Goal: Find specific page/section: Find specific page/section

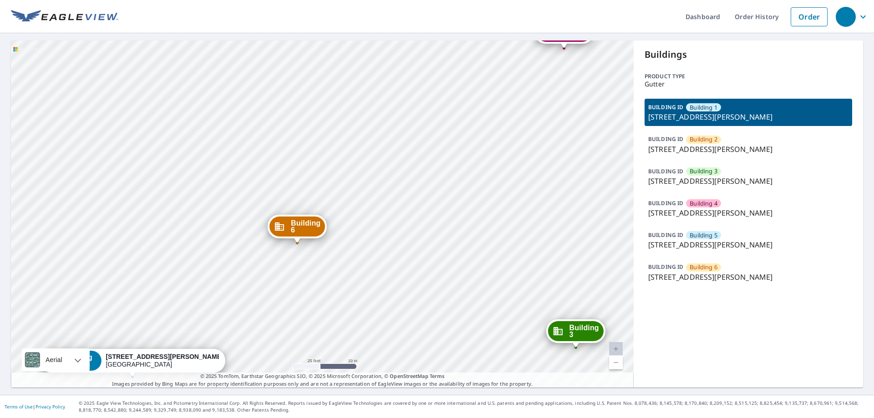
click at [680, 147] on p "14 East Jones Avenue, Statesboro, GA, 30458" at bounding box center [748, 149] width 200 height 11
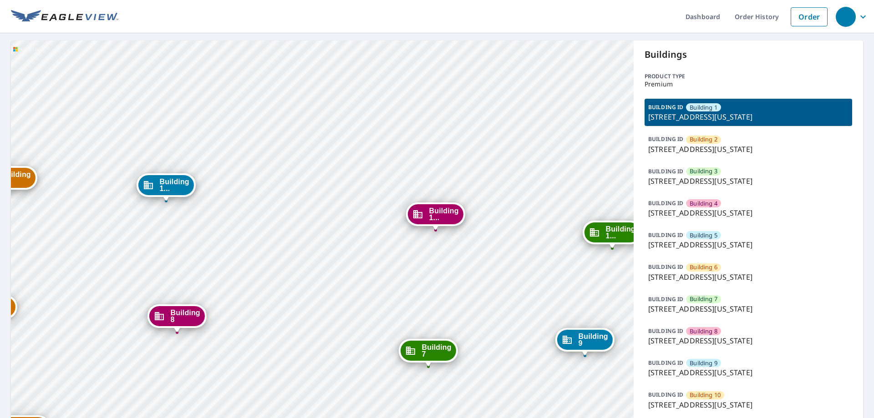
scroll to position [52, 0]
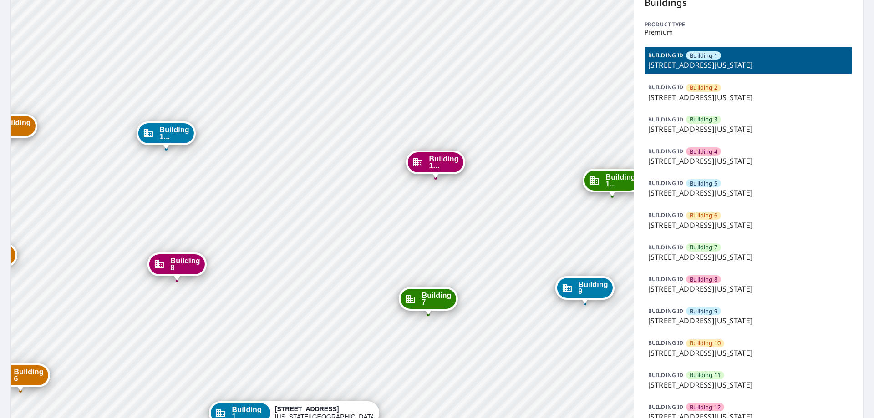
click at [704, 218] on span "Building 6" at bounding box center [703, 215] width 28 height 9
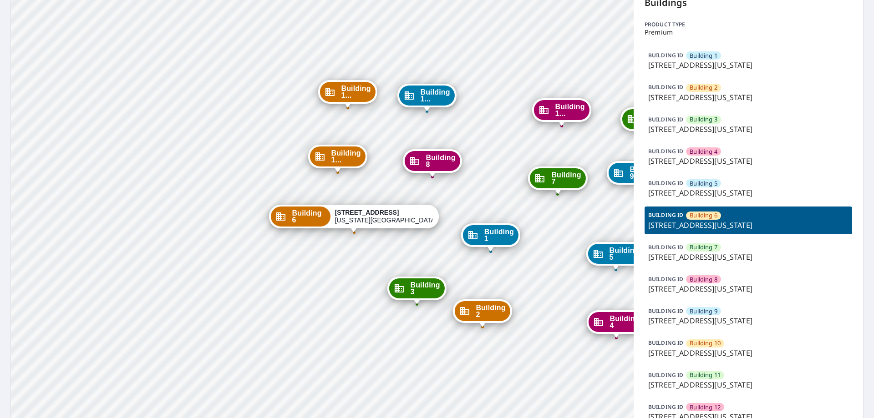
click at [702, 122] on span "Building 3" at bounding box center [703, 119] width 28 height 9
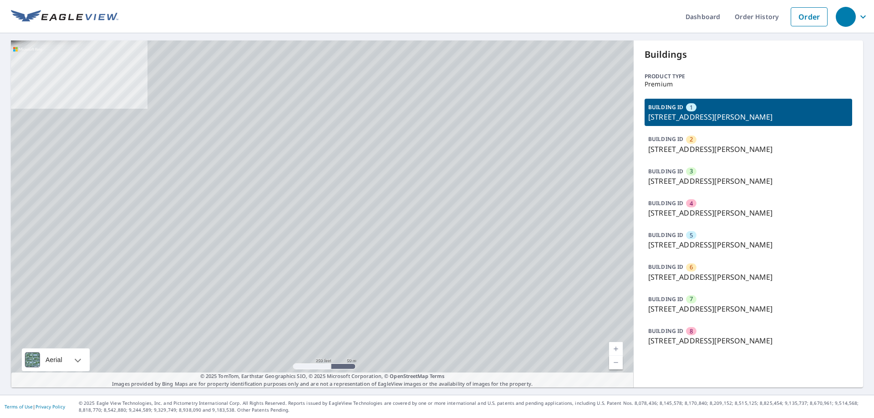
click at [280, 177] on div "2 2222 Sycamore Ln Davis, CA 95616 3 2222 Sycamore Ln Davis, CA 95616 4 2222 Sy…" at bounding box center [322, 213] width 622 height 347
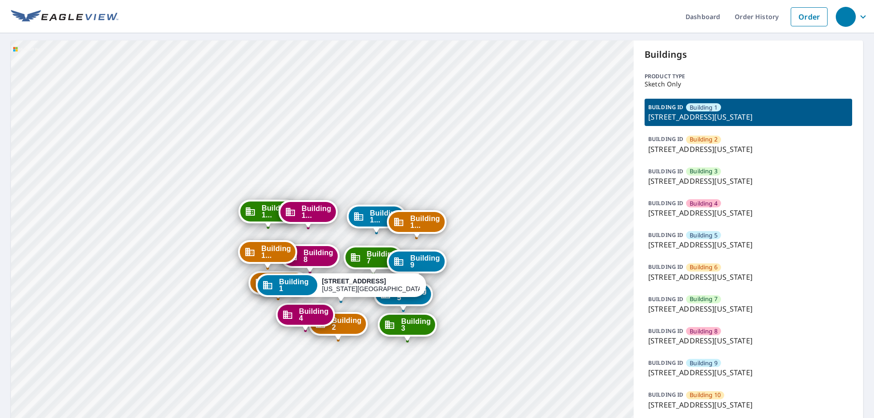
click at [235, 152] on div "Building [GEOGRAPHIC_DATA][STREET_ADDRESS][US_STATE] [GEOGRAPHIC_DATA][STREET_A…" at bounding box center [322, 294] width 622 height 509
click at [326, 130] on div "Building [GEOGRAPHIC_DATA][STREET_ADDRESS][US_STATE] [GEOGRAPHIC_DATA][STREET_A…" at bounding box center [322, 294] width 622 height 509
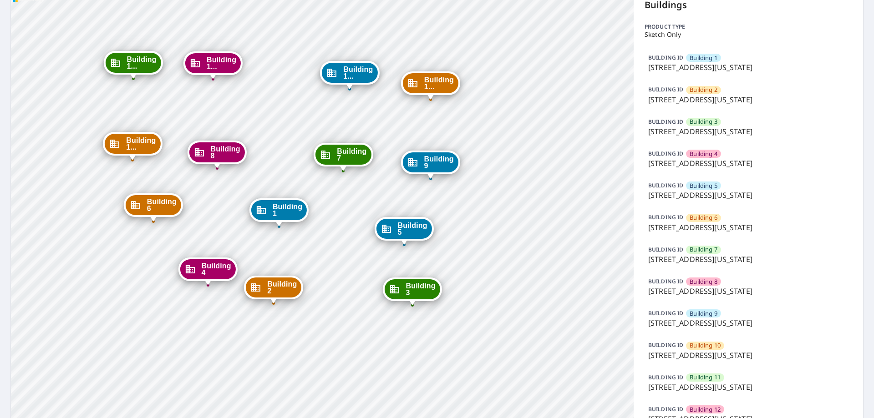
scroll to position [104, 0]
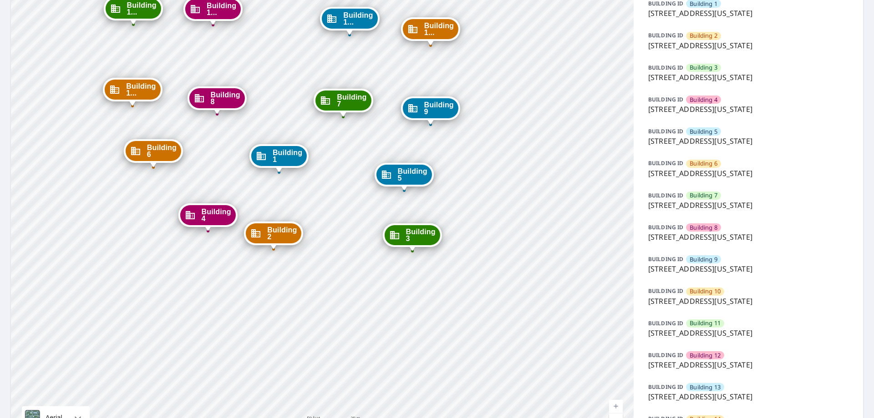
click at [707, 369] on p "1315 e 89th st, Kansas City, MO, 64131" at bounding box center [748, 364] width 200 height 11
